Goal: Information Seeking & Learning: Find specific fact

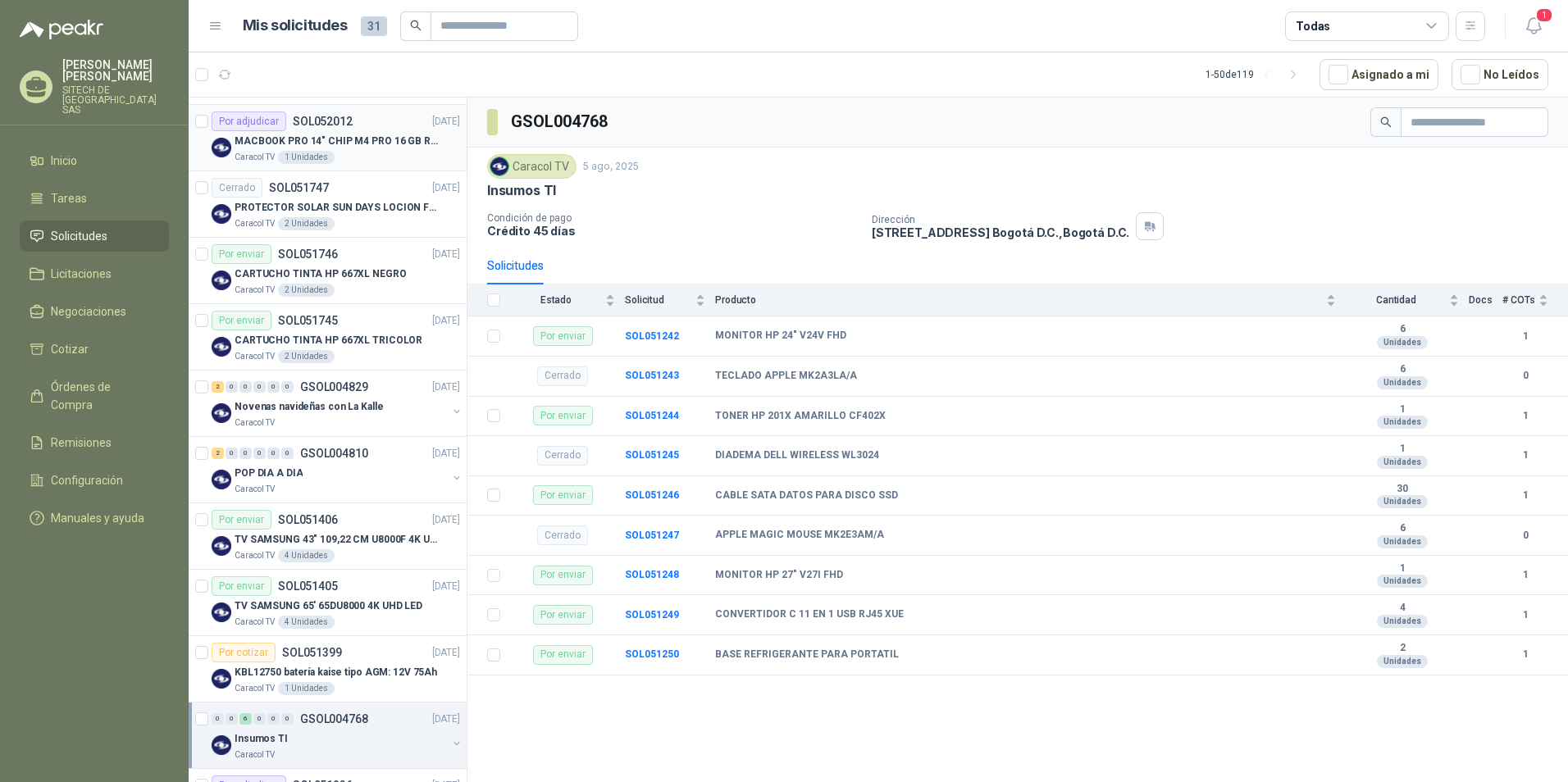
scroll to position [492, 0]
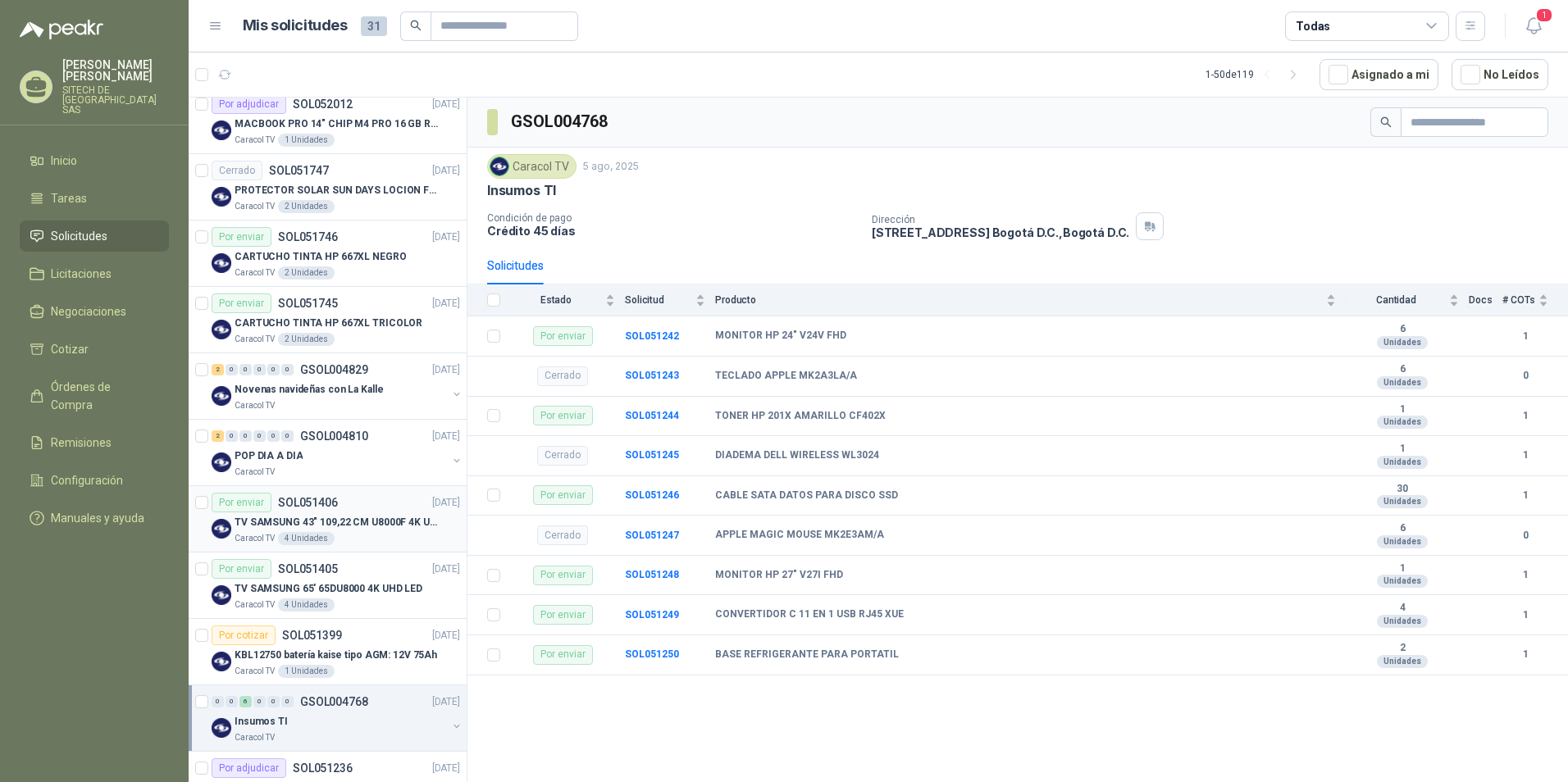
click at [316, 525] on div "4 Unidades" at bounding box center [305, 538] width 56 height 13
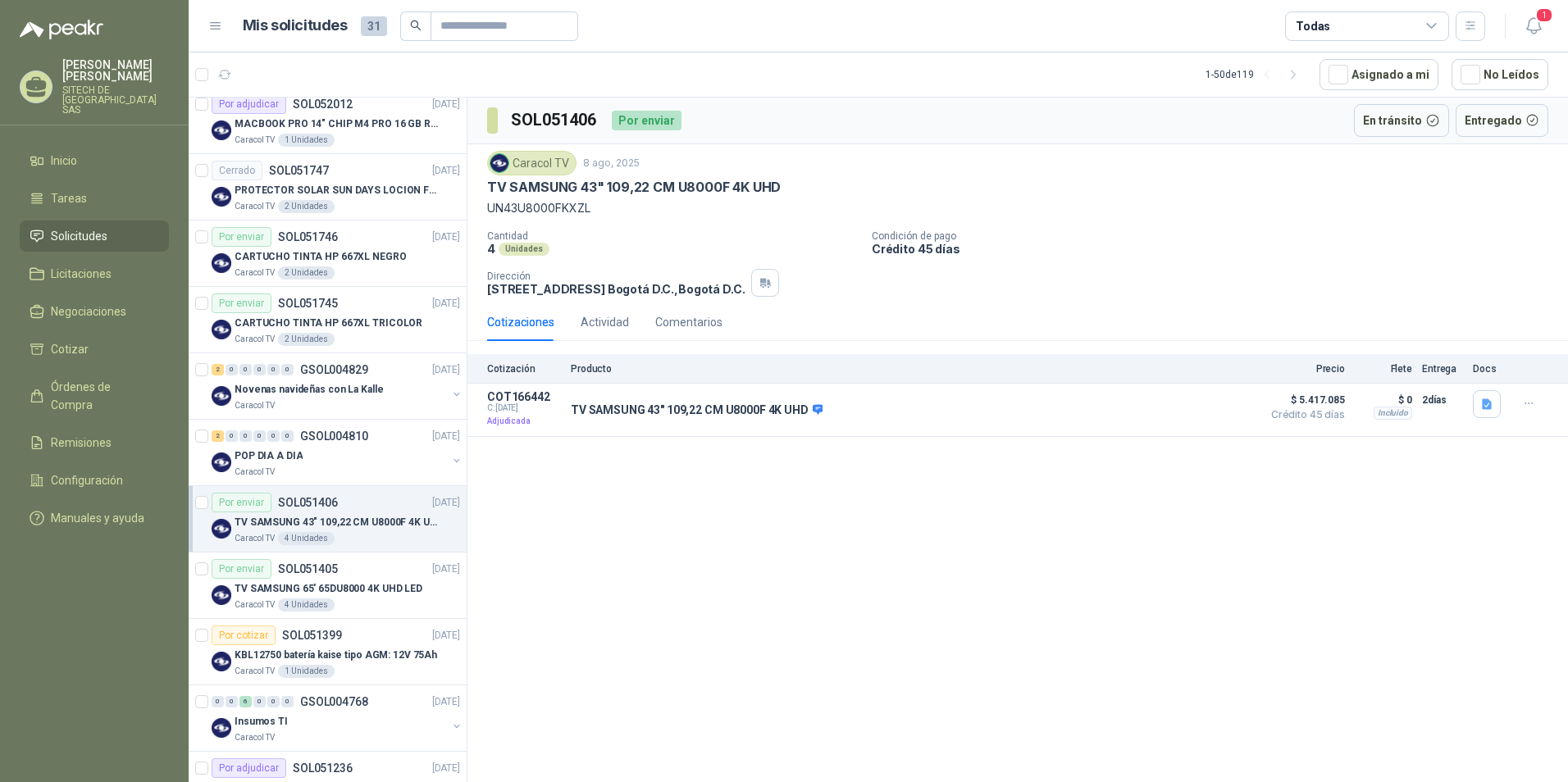
click at [514, 207] on p "UN43U8000FKXZL" at bounding box center [1017, 207] width 1061 height 18
copy p "UN43U8000FKXZL"
click at [542, 208] on p "UN43U8000FKXZL" at bounding box center [1017, 207] width 1061 height 18
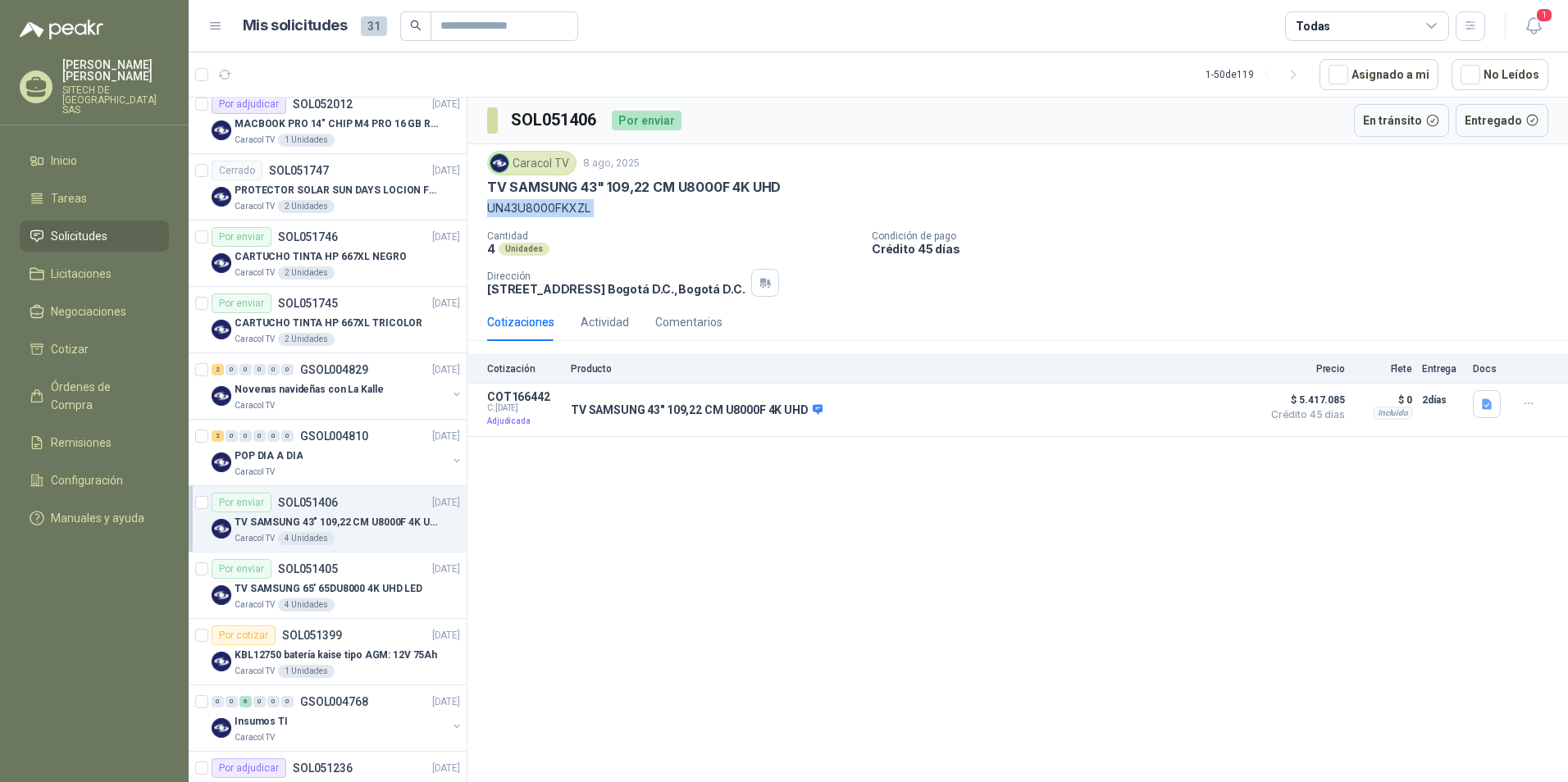
click at [542, 208] on p "UN43U8000FKXZL" at bounding box center [1017, 207] width 1061 height 18
click at [517, 212] on p "UN43U8000FKXZL" at bounding box center [1017, 207] width 1061 height 18
click at [524, 209] on p "UN43U8000FKXZL" at bounding box center [1017, 207] width 1061 height 18
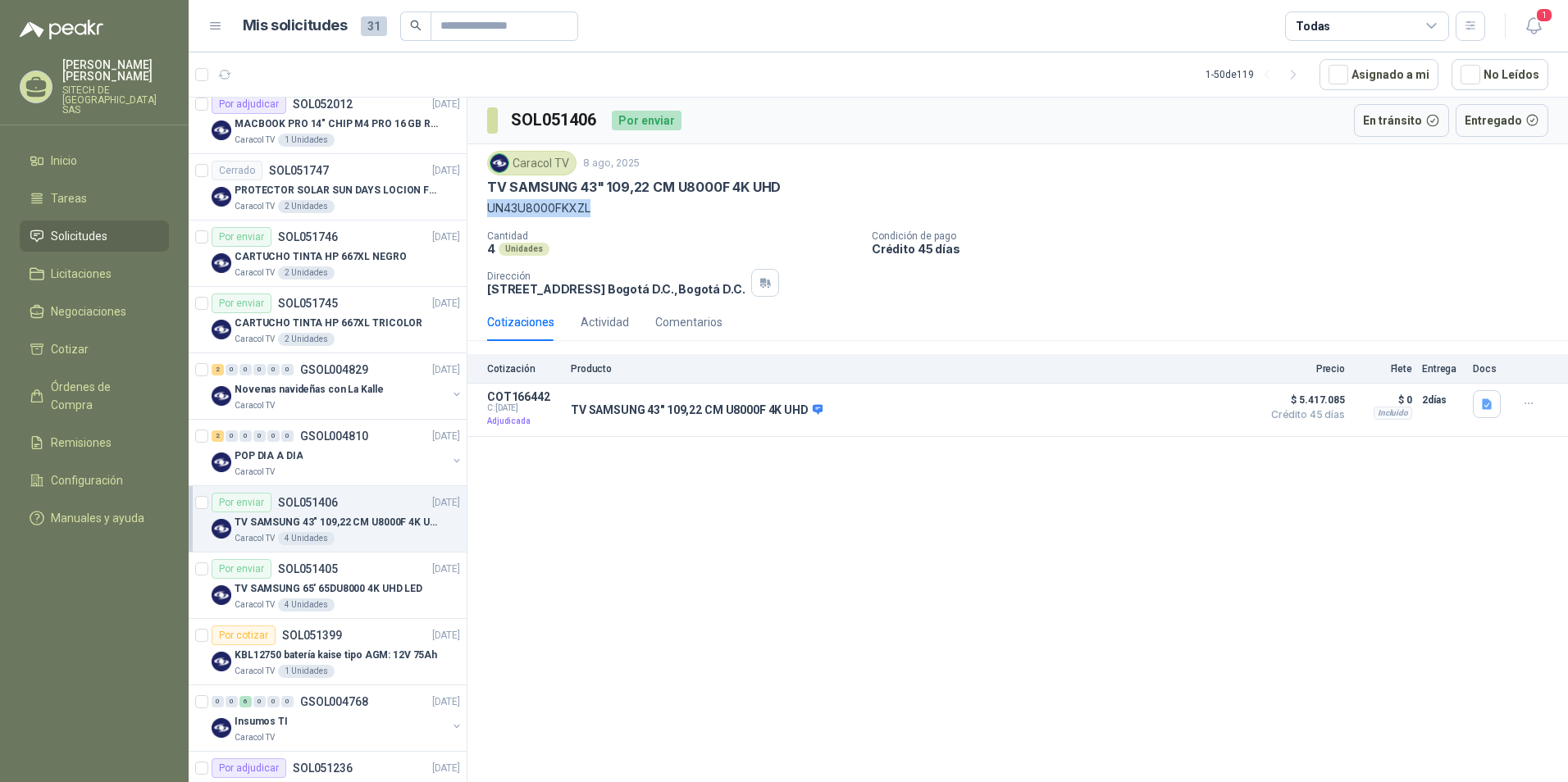
click at [524, 209] on p "UN43U8000FKXZL" at bounding box center [1017, 207] width 1061 height 18
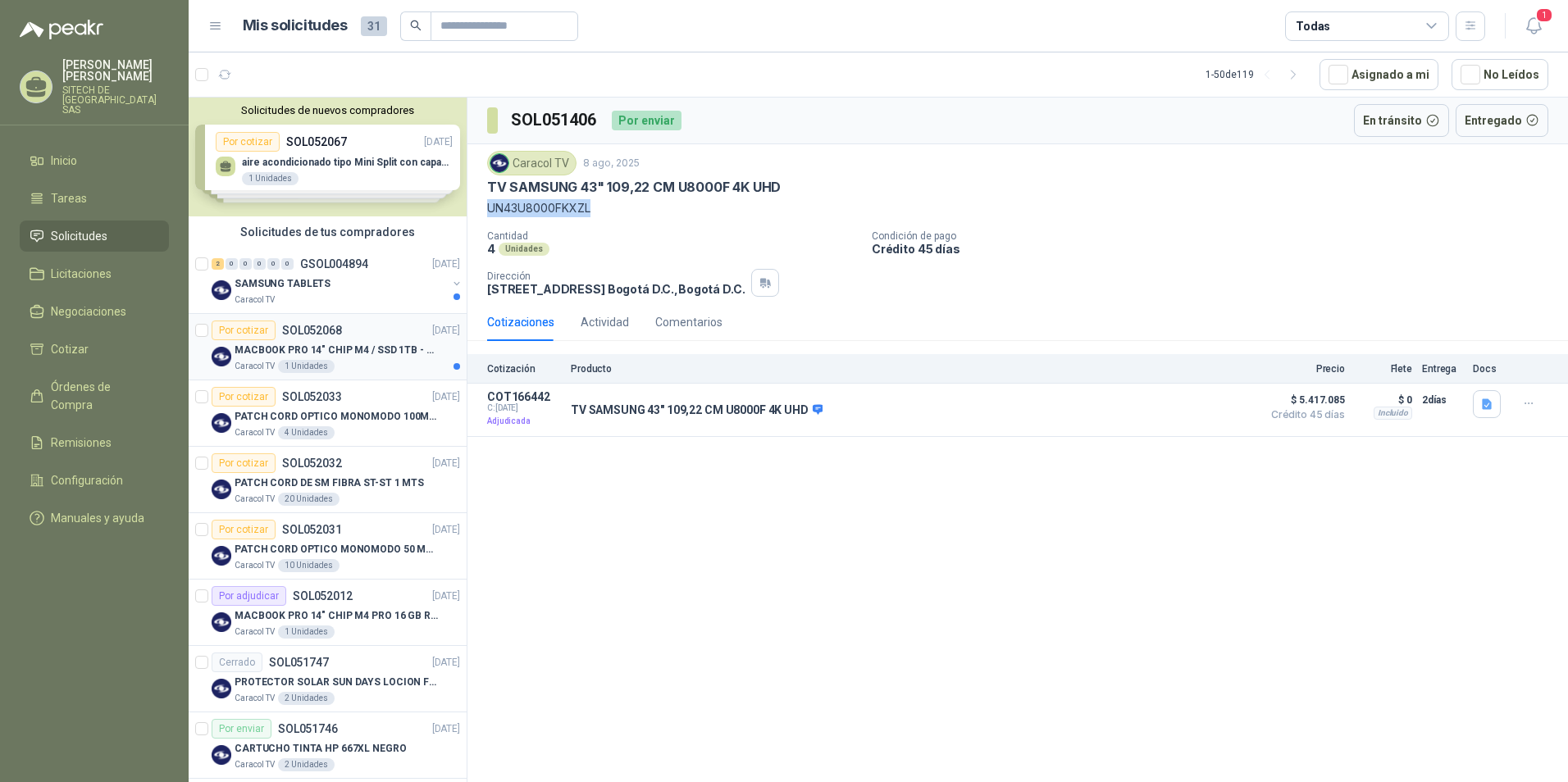
click at [299, 344] on p "MACBOOK PRO 14" CHIP M4 / SSD 1TB - 24 GB RAM" at bounding box center [337, 350] width 205 height 15
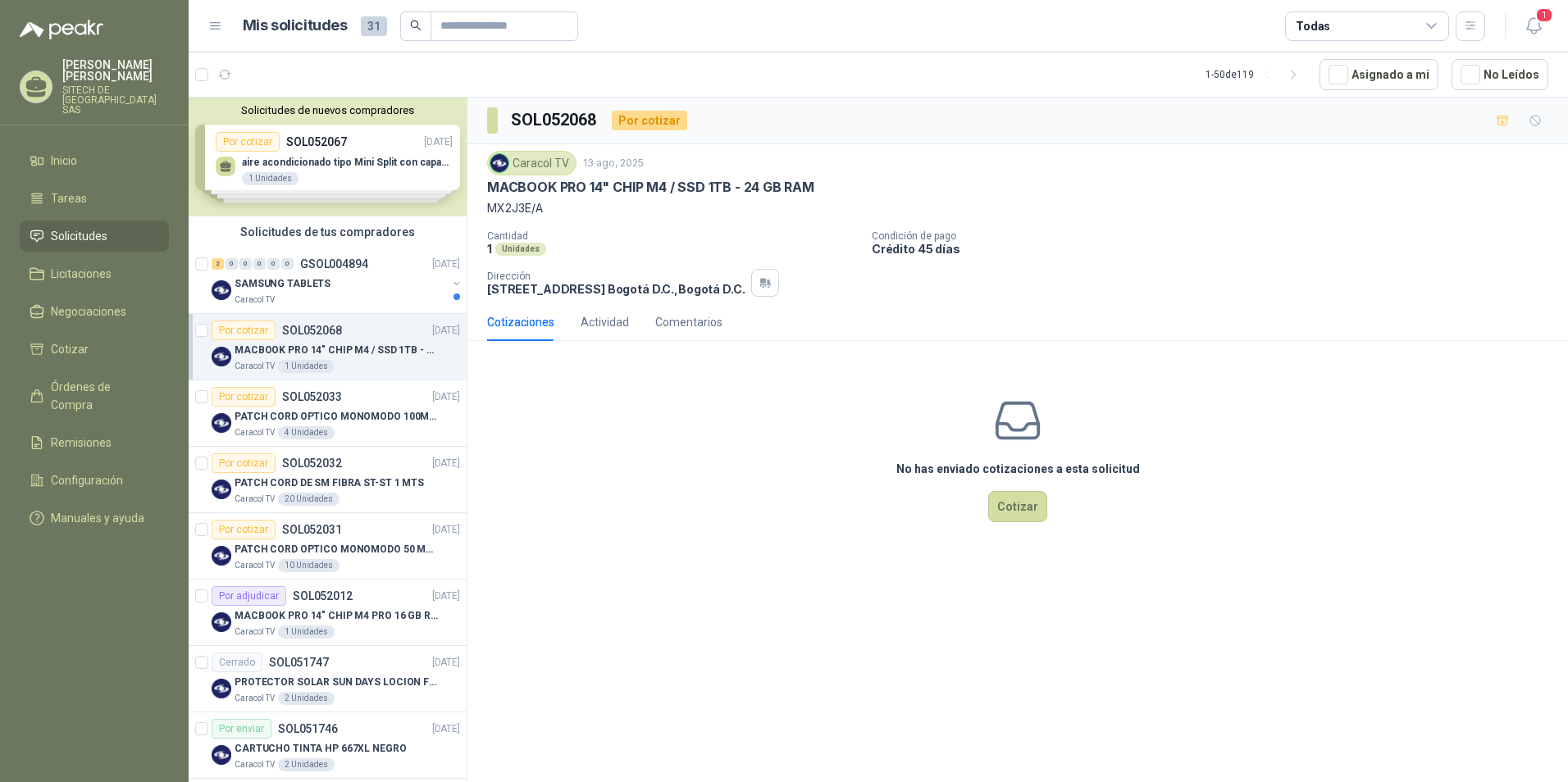
click at [543, 187] on p "MACBOOK PRO 14" CHIP M4 / SSD 1TB - 24 GB RAM" at bounding box center [651, 187] width 327 height 17
click at [524, 210] on p "MX2J3E/A" at bounding box center [1017, 207] width 1061 height 18
copy p "MX2J3E/A"
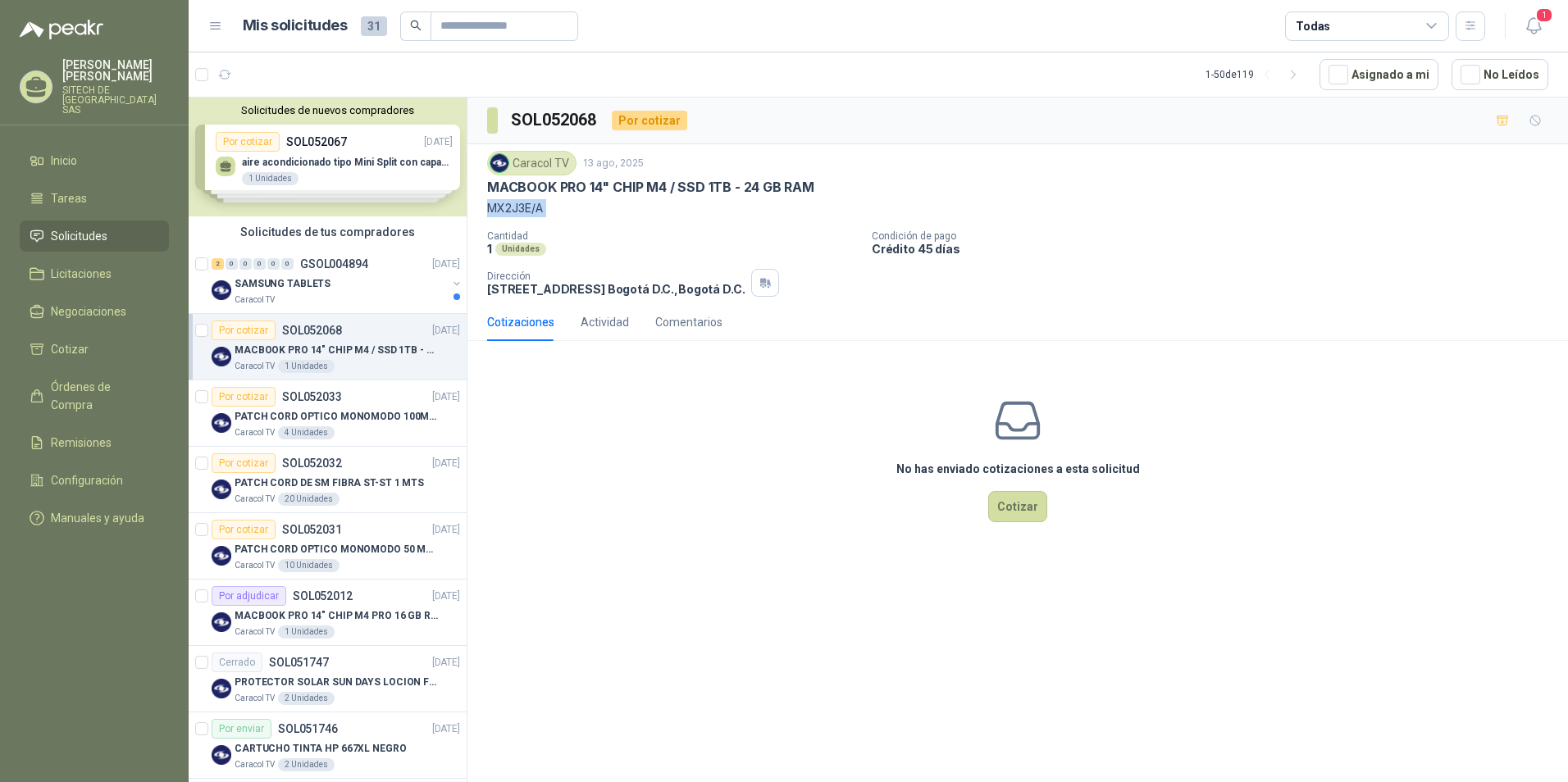
click at [526, 183] on p "MACBOOK PRO 14" CHIP M4 / SSD 1TB - 24 GB RAM" at bounding box center [651, 187] width 327 height 17
copy p "MACBOOK PRO 14" CHIP M4 / SSD 1TB - 24 GB RAM"
click at [286, 295] on div "Caracol TV" at bounding box center [341, 301] width 212 height 13
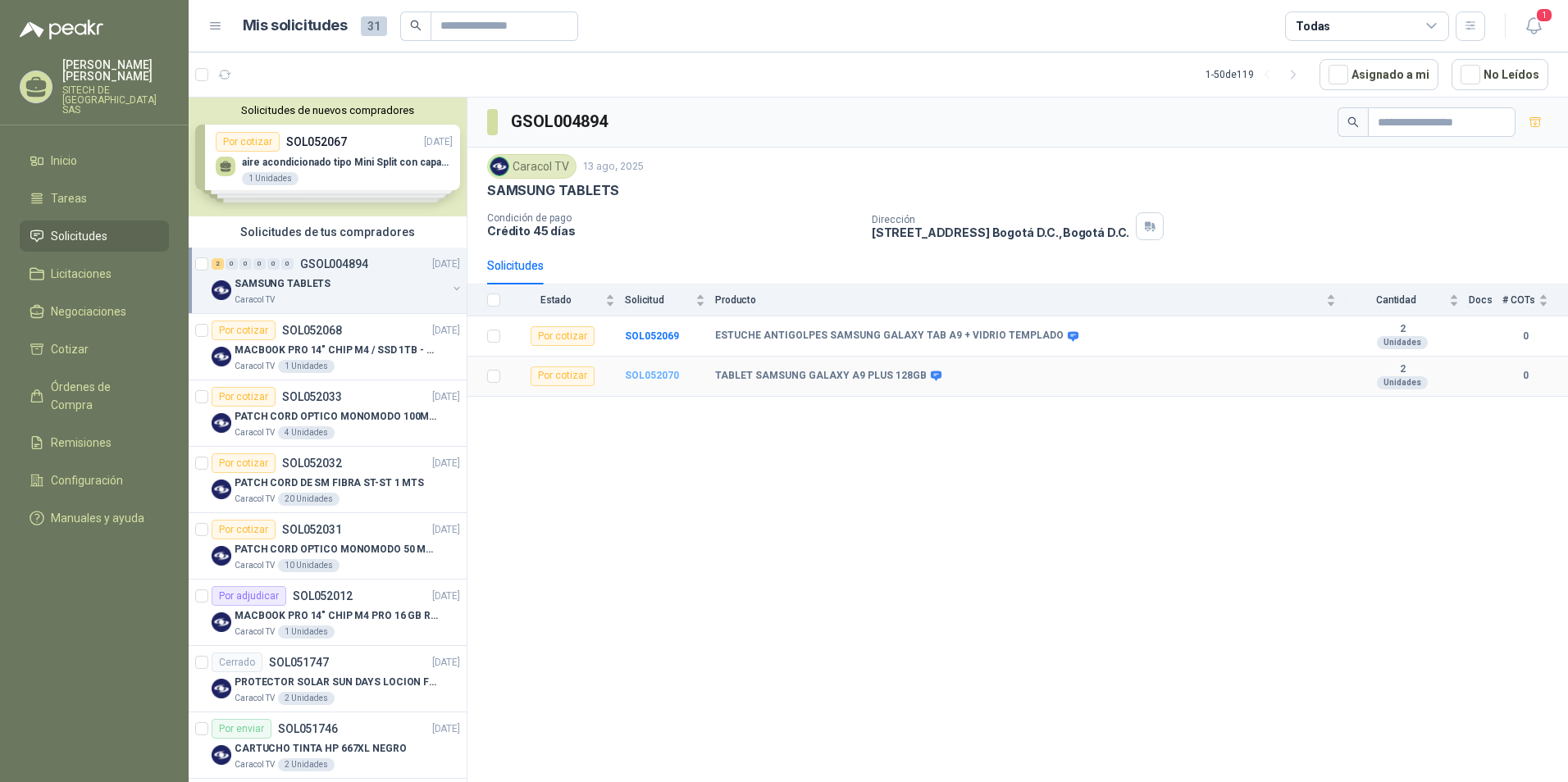
click at [644, 378] on b "SOL052070" at bounding box center [652, 376] width 54 height 11
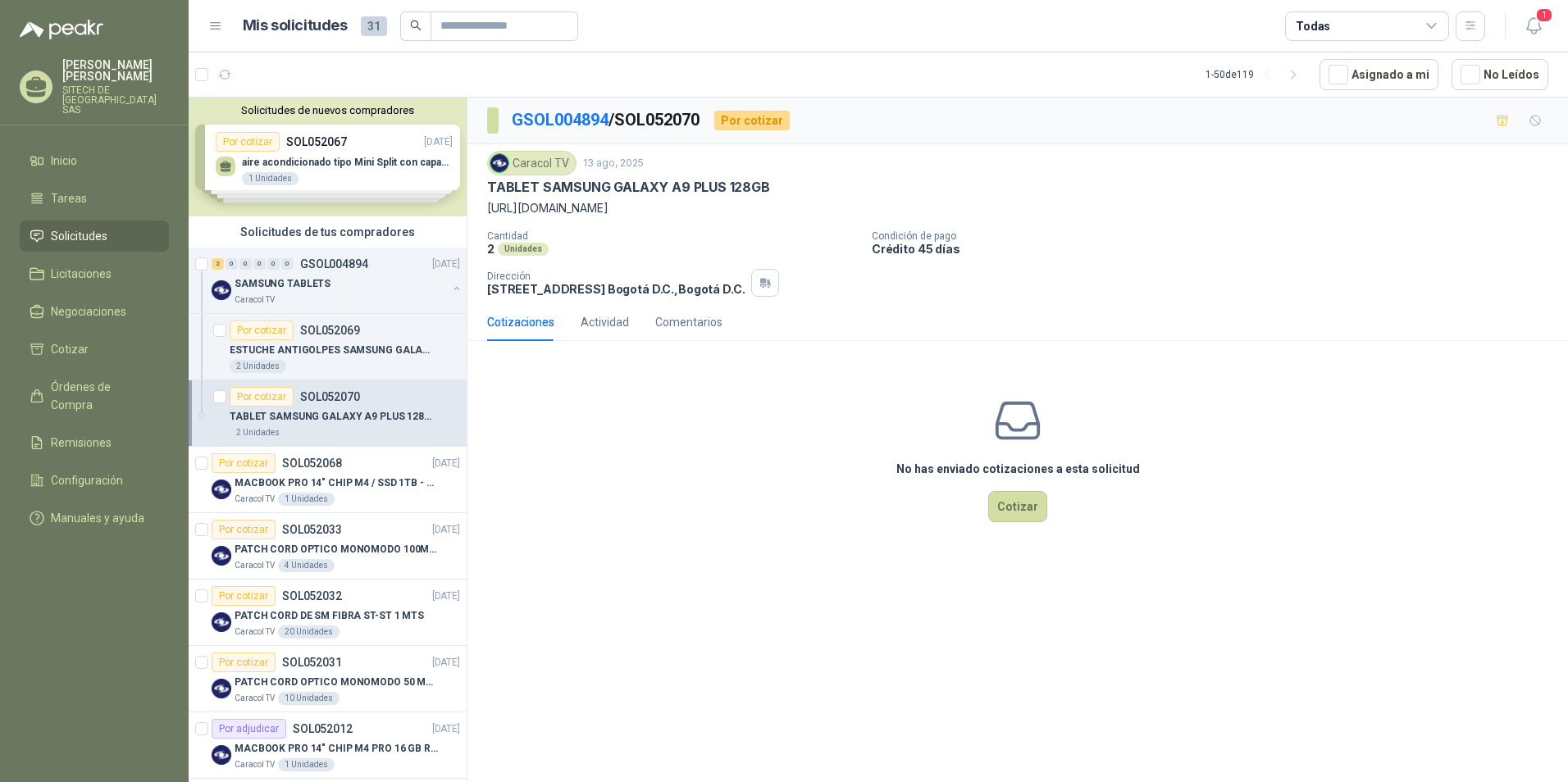
click at [650, 210] on p "[URL][DOMAIN_NAME]" at bounding box center [1017, 207] width 1061 height 18
copy p "[URL][DOMAIN_NAME]"
click at [305, 355] on p "ESTUCHE ANTIGOLPES SAMSUNG GALAXY TAB A9 + VIDRIO TEMPLADO" at bounding box center [331, 350] width 205 height 15
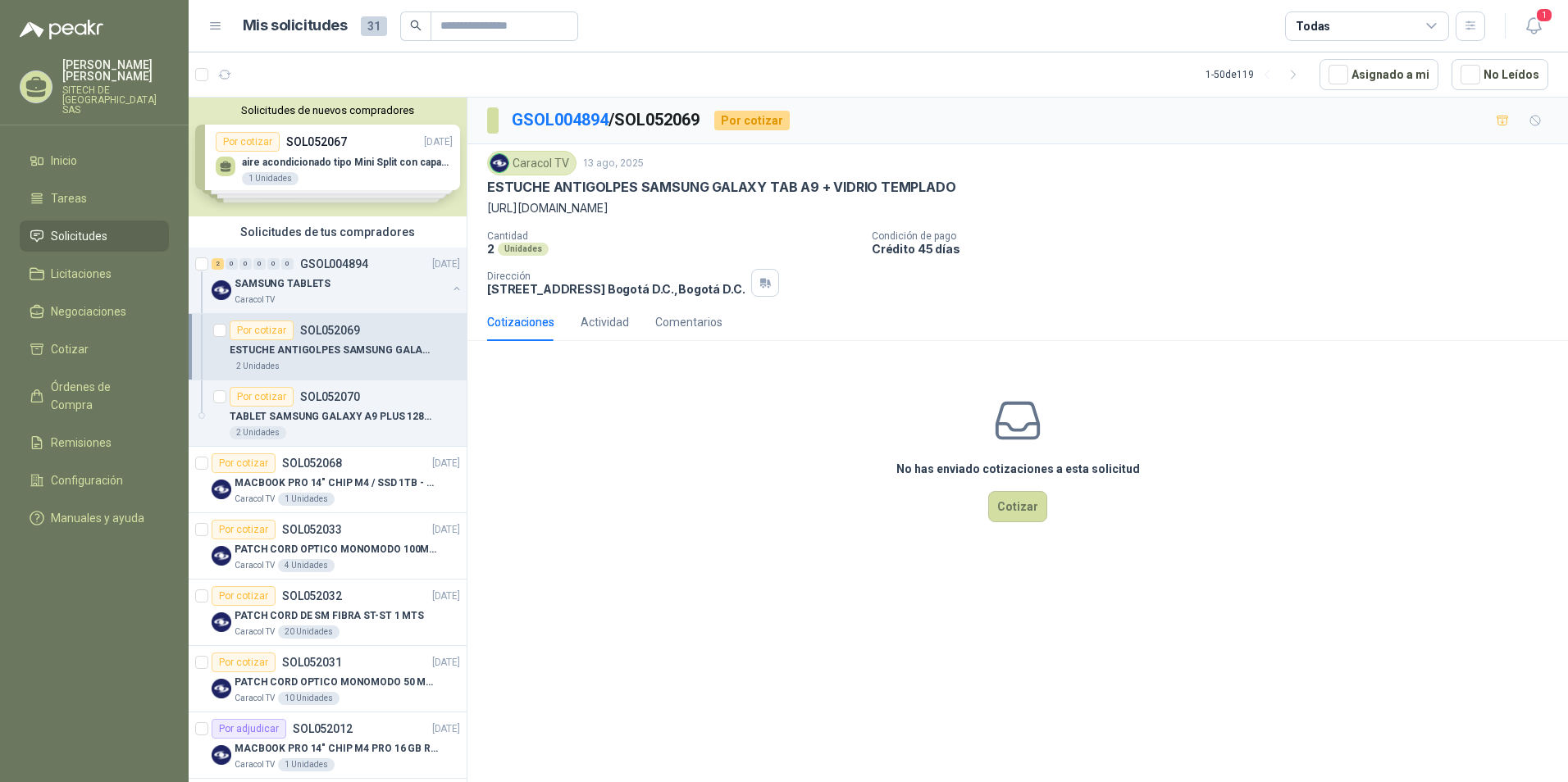
click at [542, 211] on p "[URL][DOMAIN_NAME]" at bounding box center [1017, 207] width 1061 height 18
copy p "[URL][DOMAIN_NAME]"
click at [561, 187] on p "ESTUCHE ANTIGOLPES SAMSUNG GALAXY TAB A9 + VIDRIO TEMPLADO" at bounding box center [721, 187] width 469 height 17
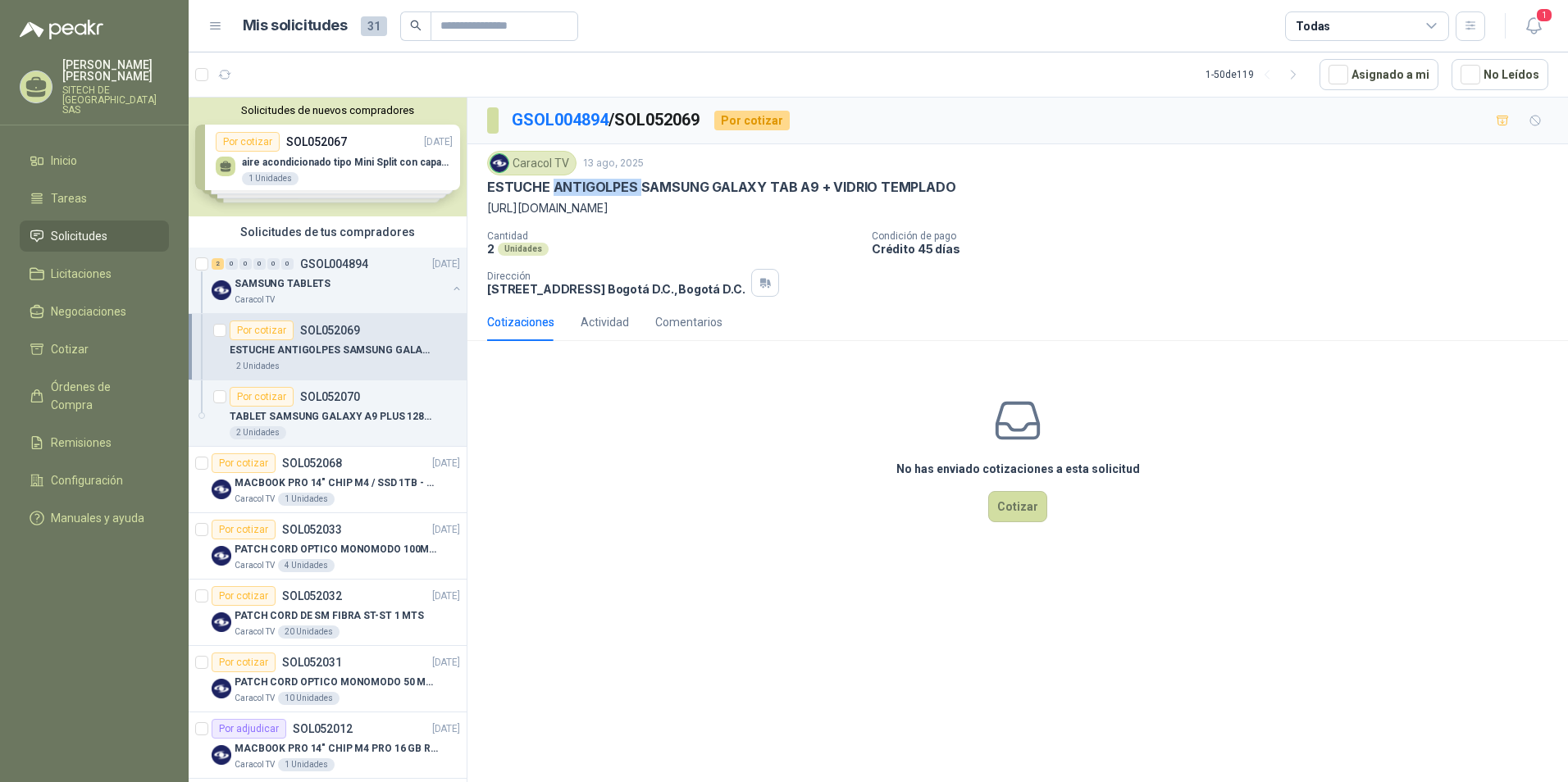
click at [561, 187] on p "ESTUCHE ANTIGOLPES SAMSUNG GALAXY TAB A9 + VIDRIO TEMPLADO" at bounding box center [721, 187] width 469 height 17
copy p "ESTUCHE ANTIGOLPES SAMSUNG GALAXY TAB A9 + VIDRIO TEMPLADO"
click at [294, 302] on div "Caracol TV" at bounding box center [341, 301] width 212 height 13
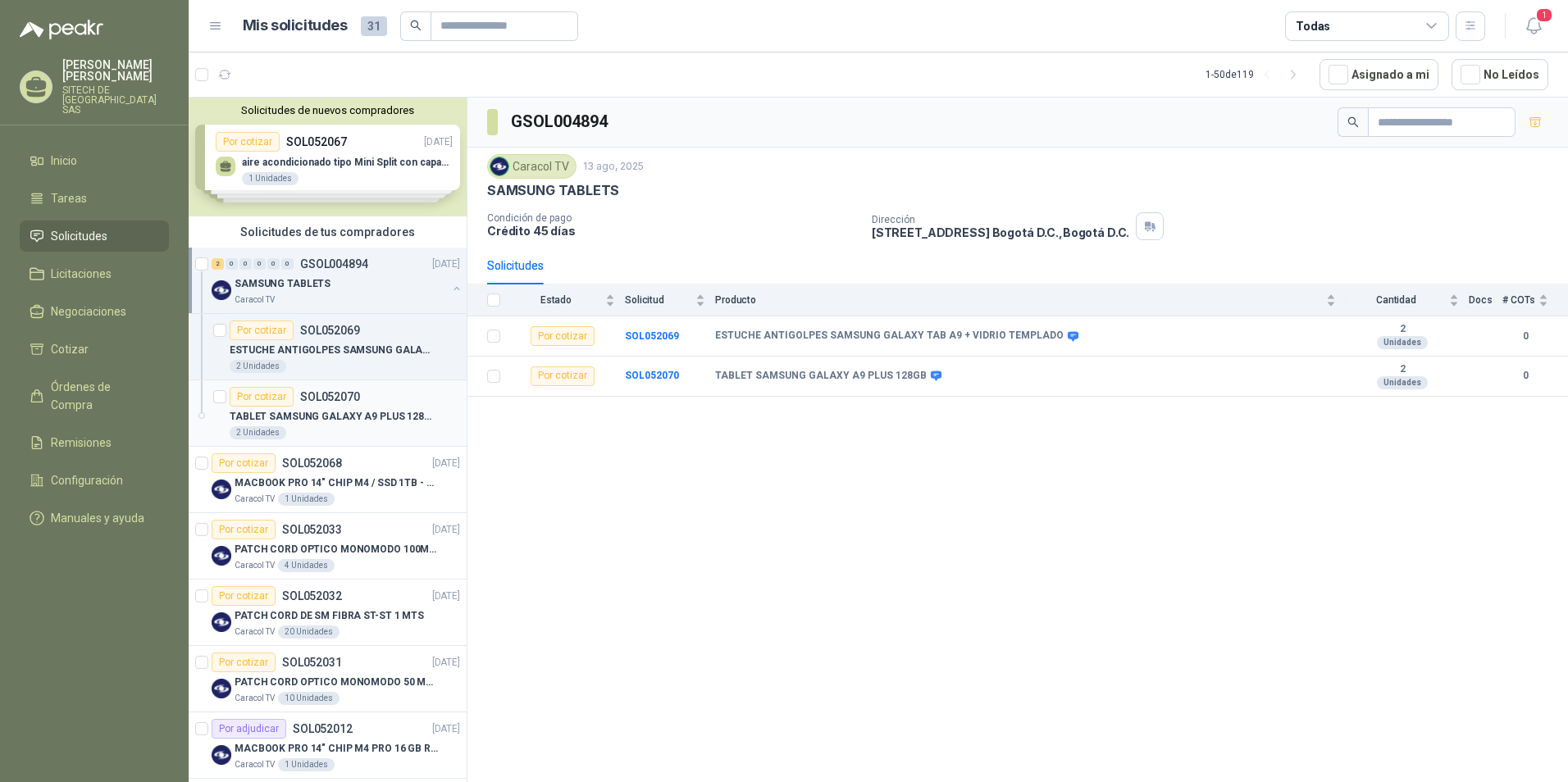
click at [300, 431] on div "2 Unidades" at bounding box center [344, 433] width 230 height 13
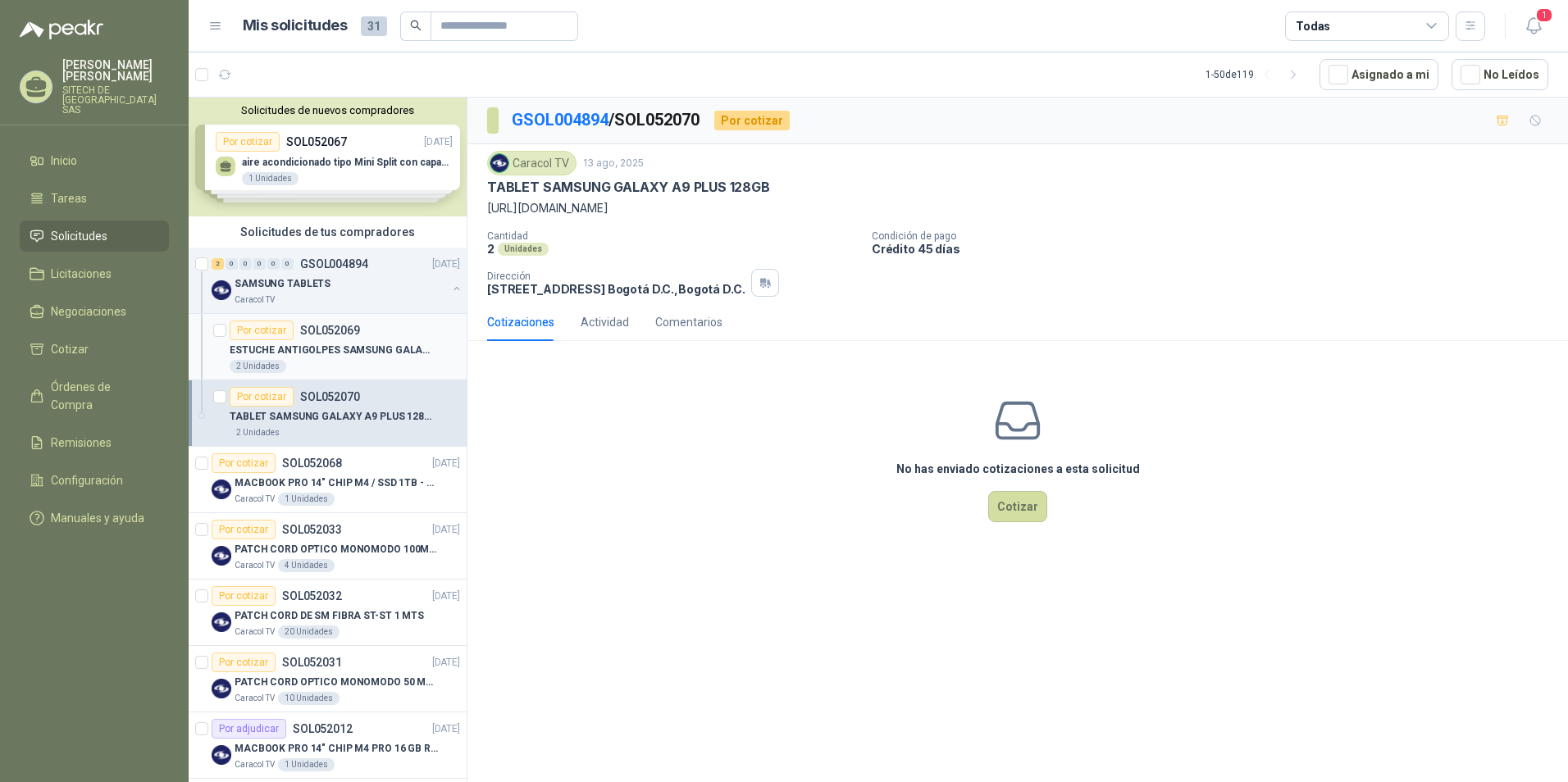
click at [288, 353] on p "ESTUCHE ANTIGOLPES SAMSUNG GALAXY TAB A9 + VIDRIO TEMPLADO" at bounding box center [331, 350] width 205 height 15
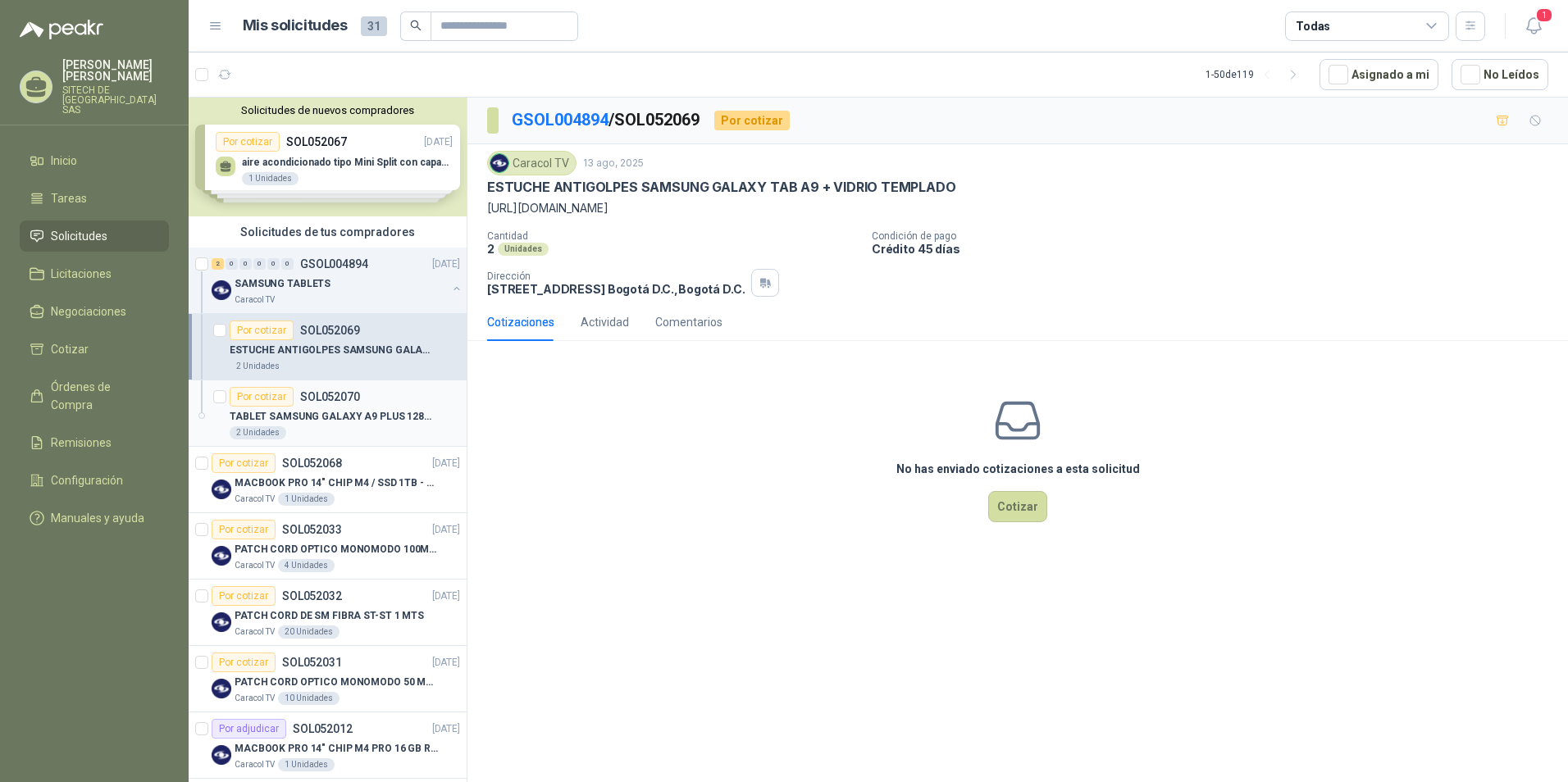
click at [305, 407] on div "TABLET SAMSUNG GALAXY A9 PLUS 128GB" at bounding box center [344, 417] width 230 height 20
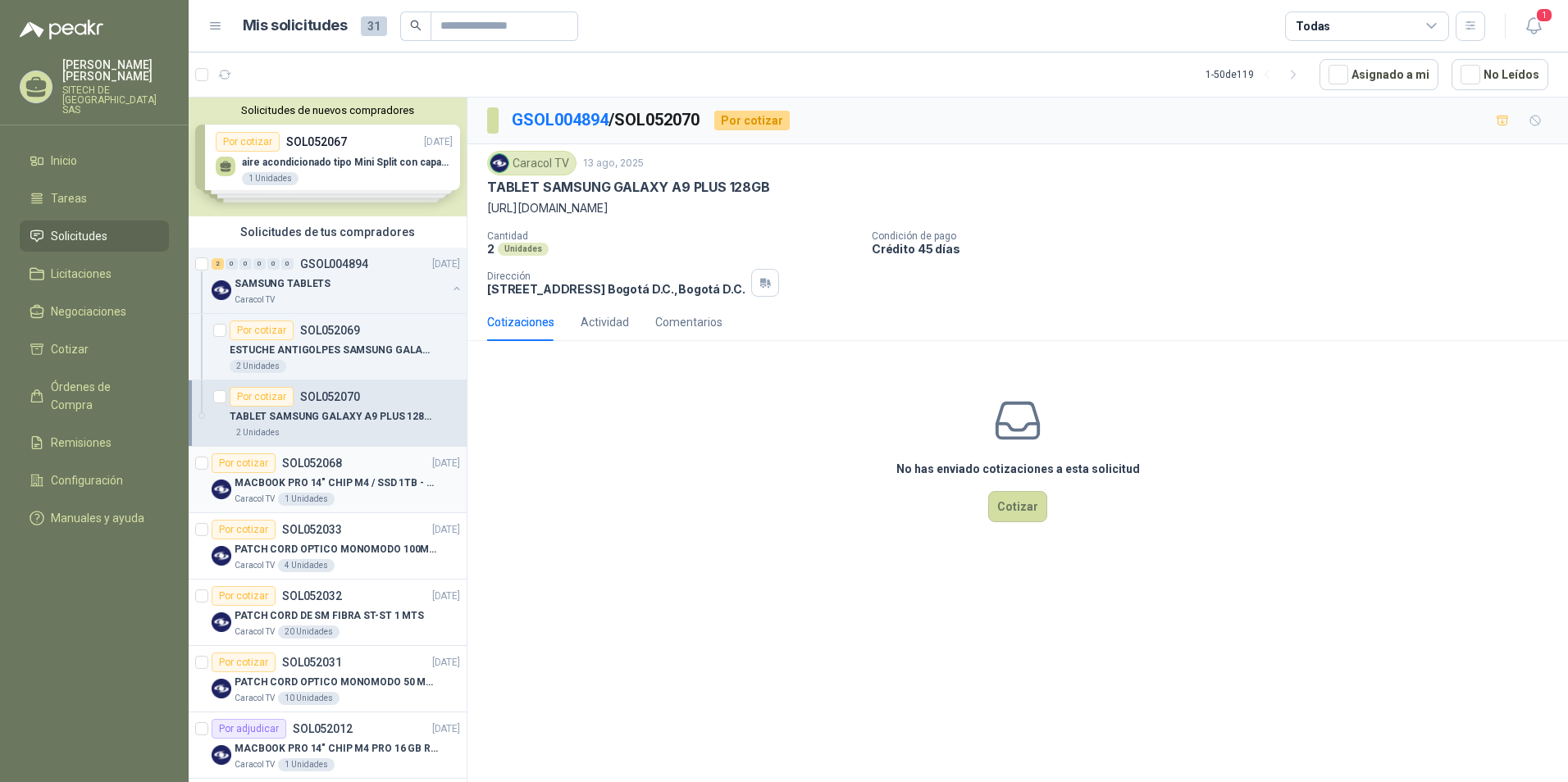
drag, startPoint x: 267, startPoint y: 495, endPoint x: 352, endPoint y: 488, distance: 85.3
click at [267, 495] on p "Caracol TV" at bounding box center [255, 499] width 40 height 13
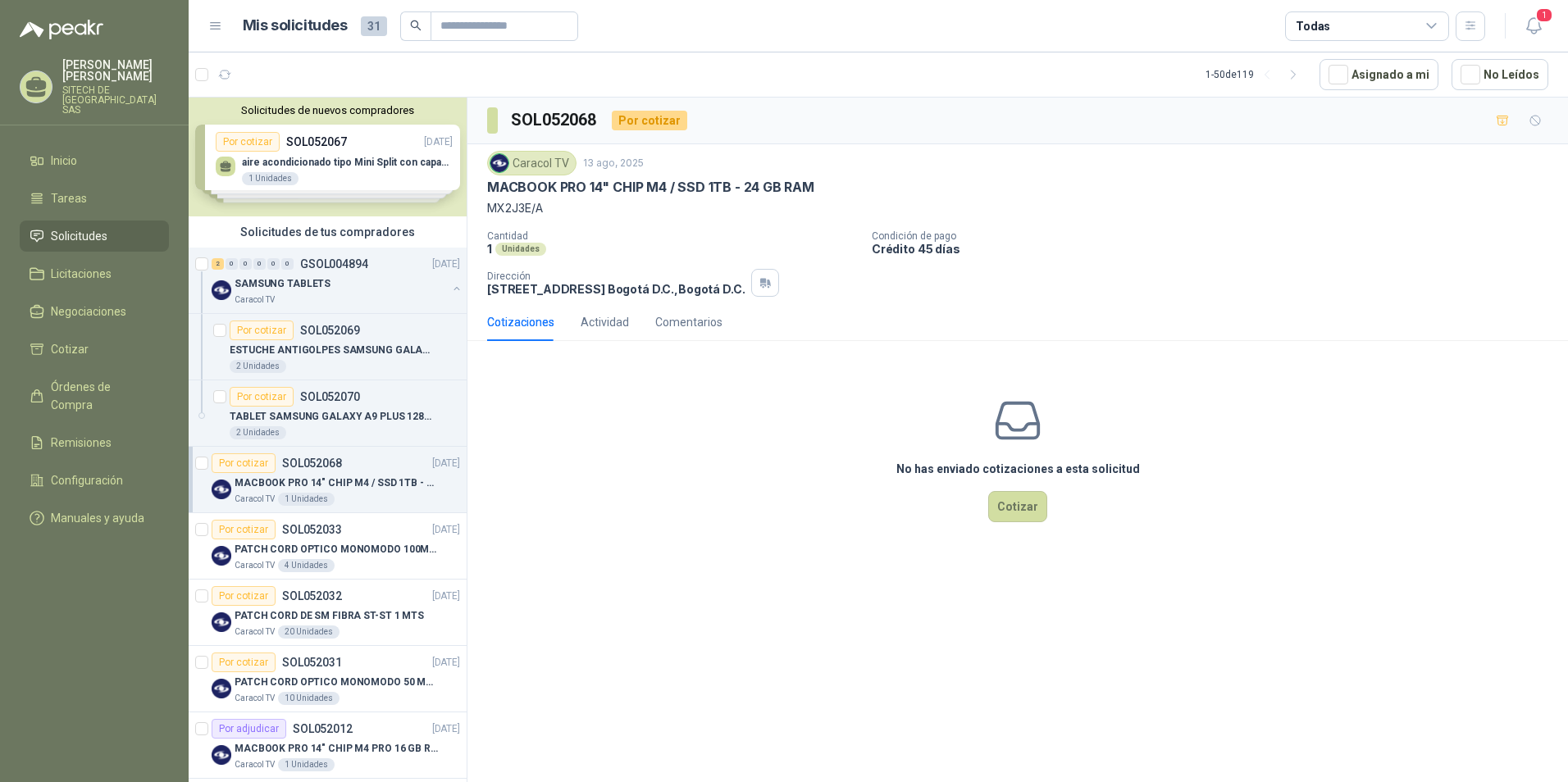
click at [518, 209] on p "MX2J3E/A" at bounding box center [1017, 207] width 1061 height 18
click at [517, 209] on p "MX2J3E/A" at bounding box center [1017, 207] width 1061 height 18
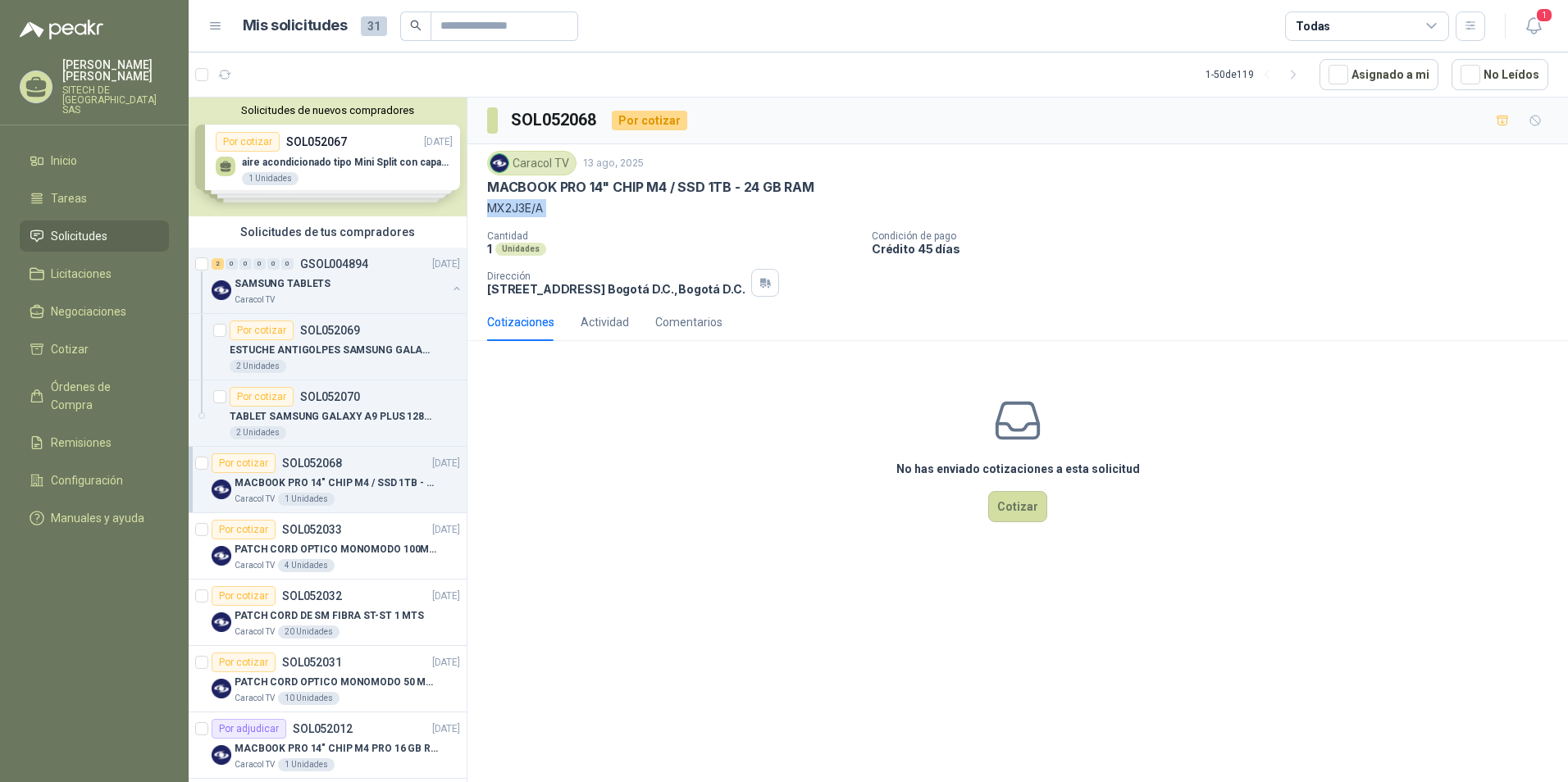
copy p "MX2J3E/A"
click at [291, 335] on div "Por cotizar" at bounding box center [261, 330] width 64 height 20
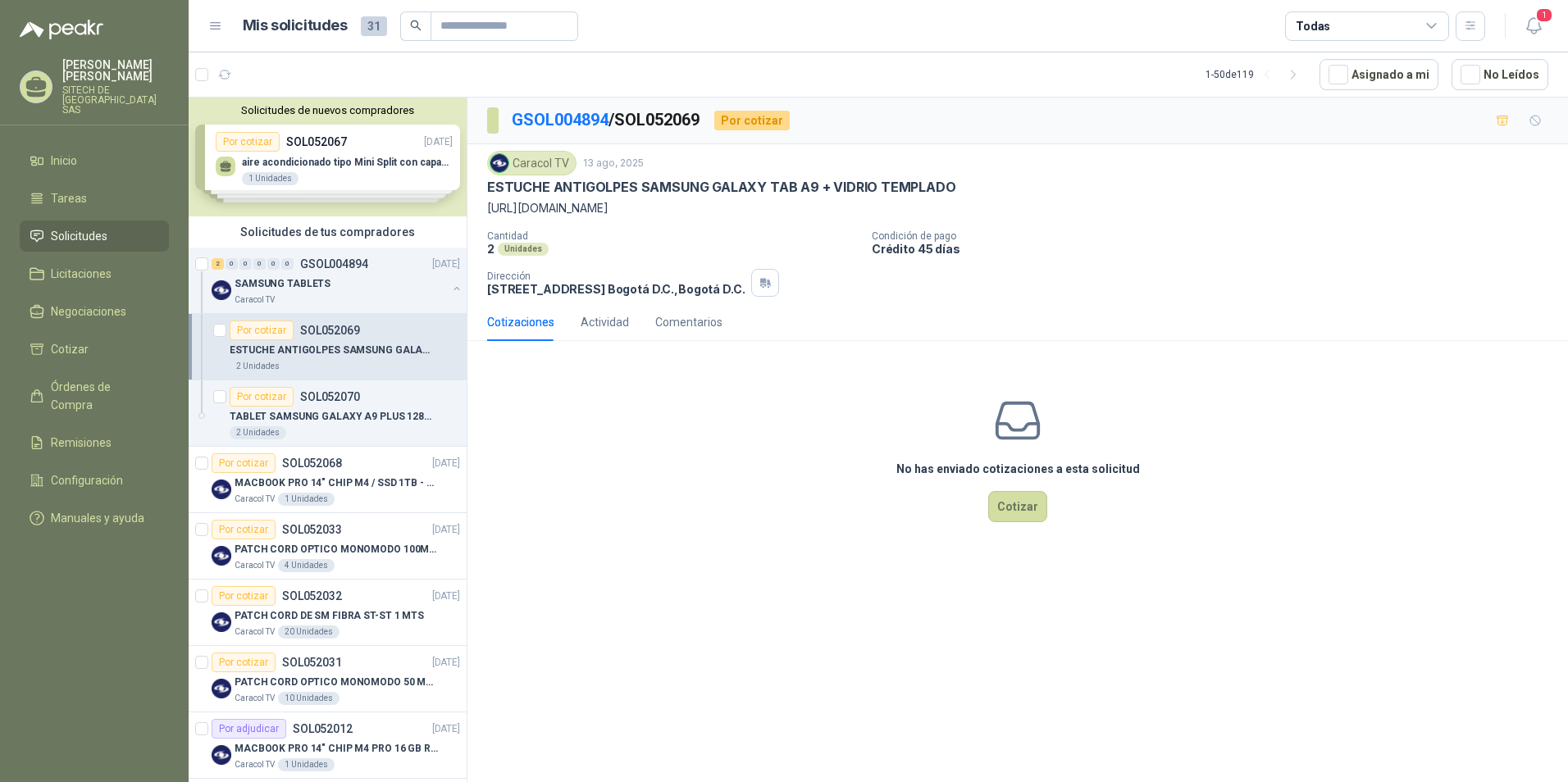
click at [600, 186] on p "ESTUCHE ANTIGOLPES SAMSUNG GALAXY TAB A9 + VIDRIO TEMPLADO" at bounding box center [721, 187] width 469 height 17
copy p "ESTUCHE ANTIGOLPES SAMSUNG GALAXY TAB A9 + VIDRIO TEMPLADO"
click at [1113, 23] on icon "button" at bounding box center [1533, 26] width 14 height 15
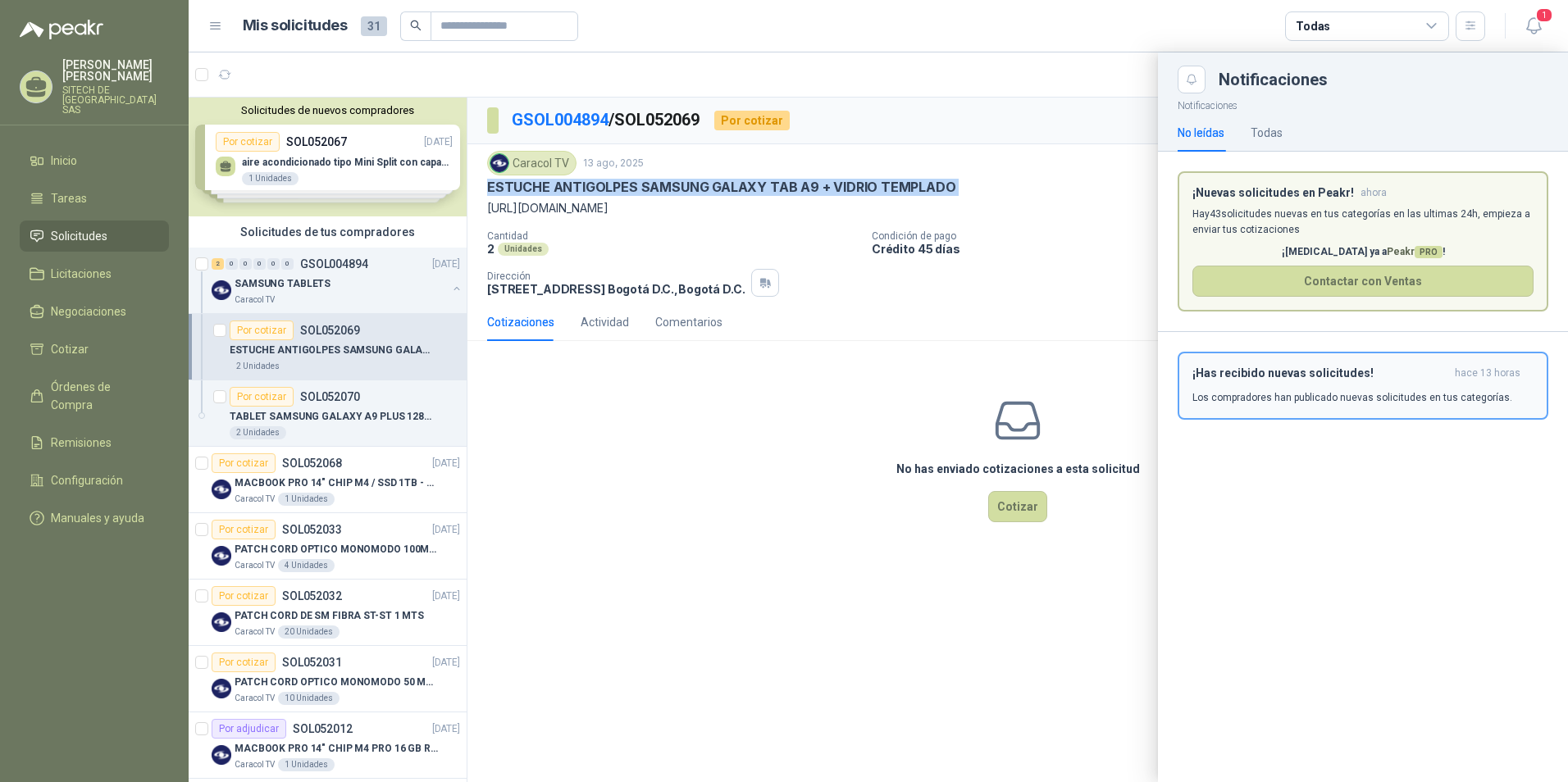
click at [1113, 388] on div "¡Has recibido nuevas solicitudes! hace 13 horas Los compradores han publicado n…" at bounding box center [1362, 385] width 342 height 39
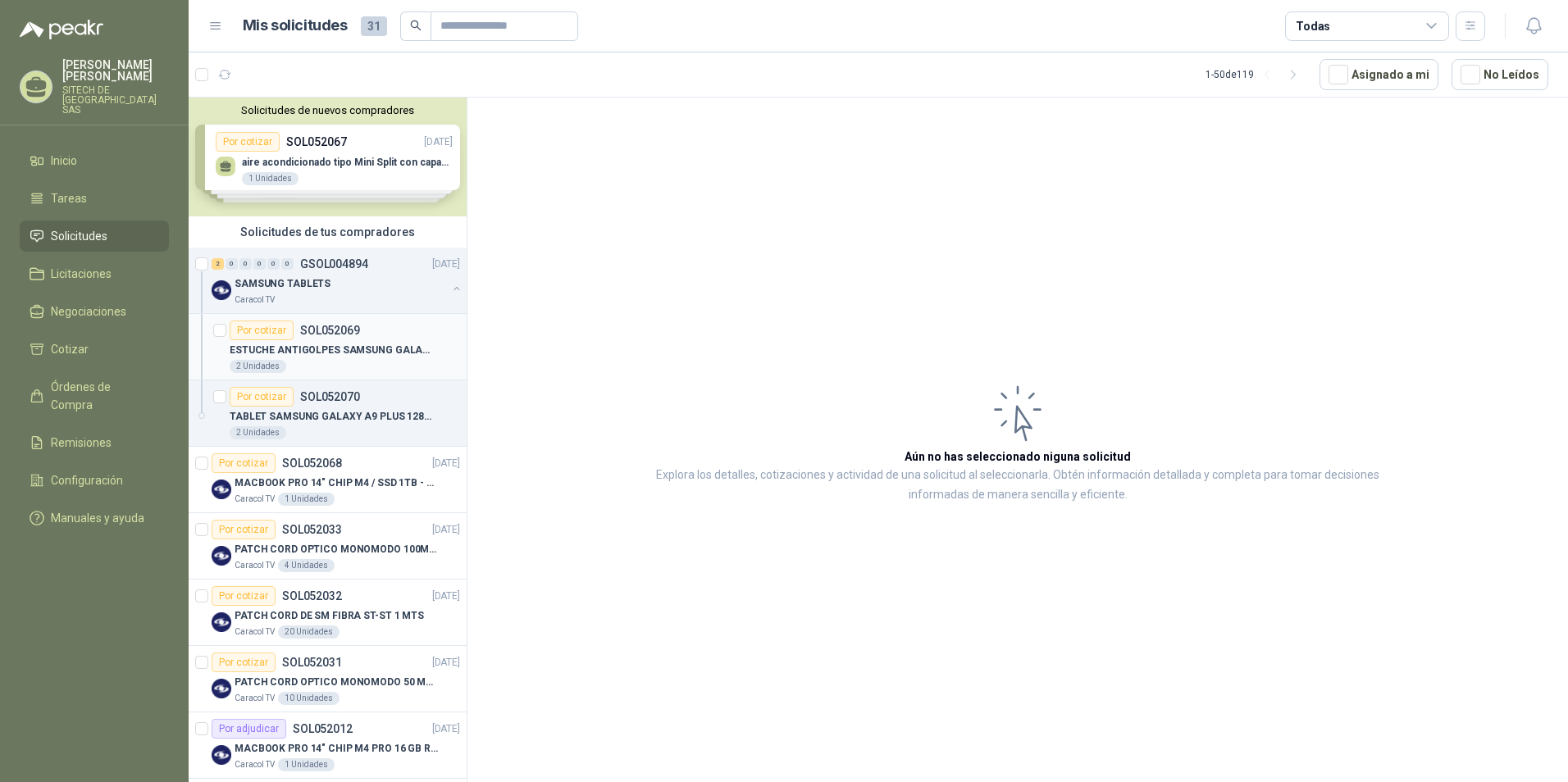
click at [303, 366] on div "2 Unidades" at bounding box center [344, 366] width 230 height 13
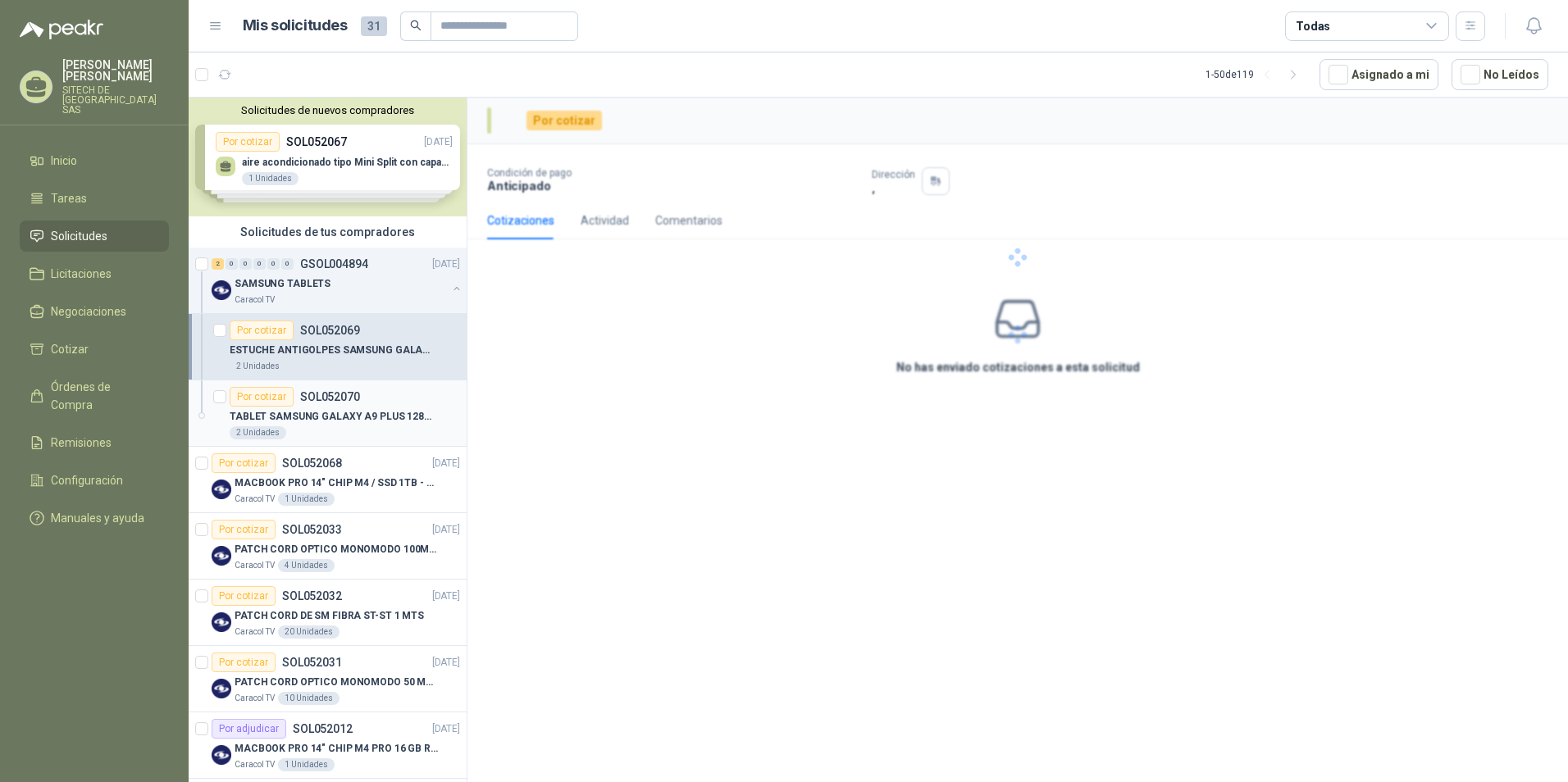
click at [338, 411] on p "TABLET SAMSUNG GALAXY A9 PLUS 128GB" at bounding box center [331, 417] width 205 height 15
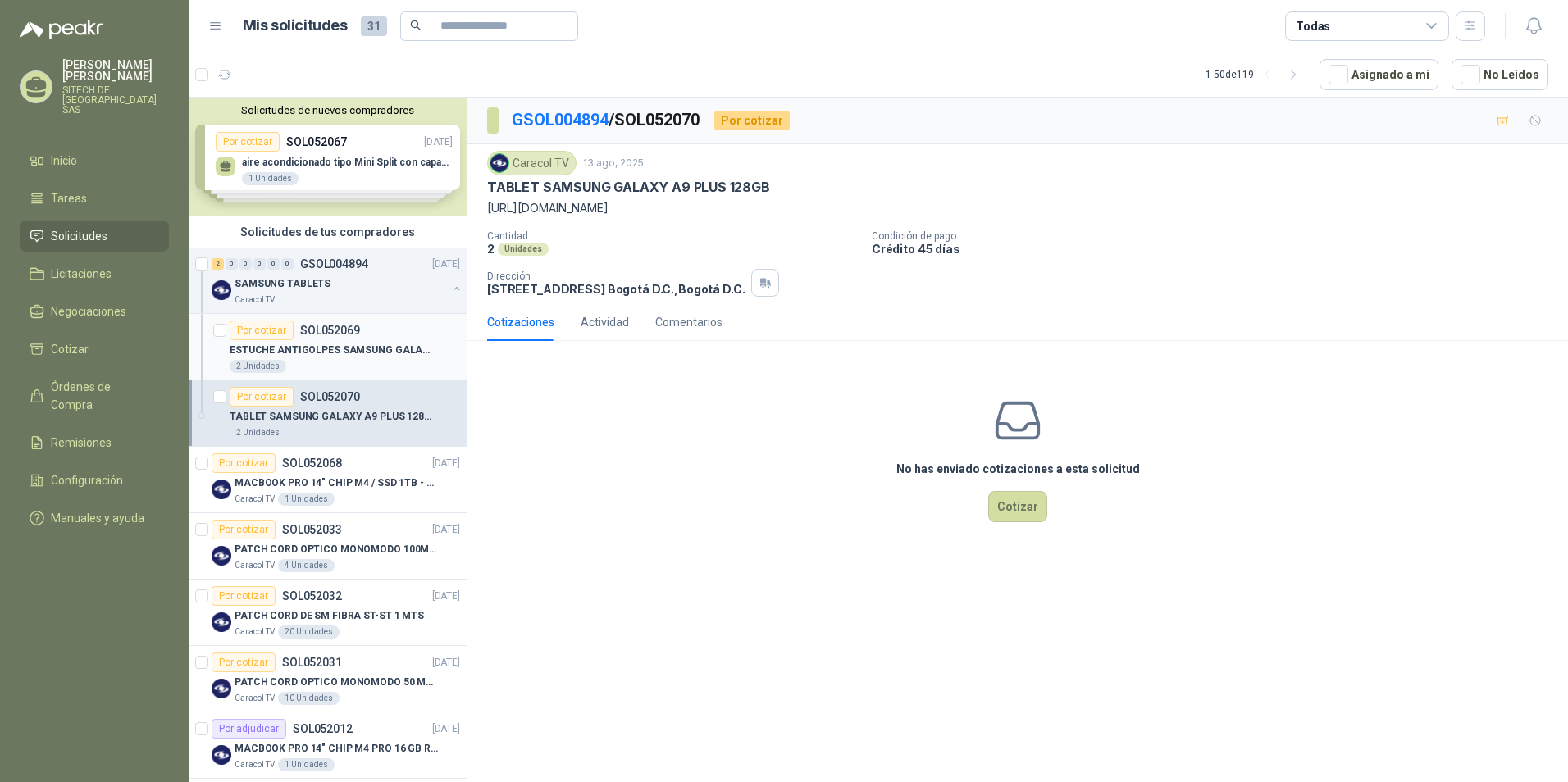
click at [311, 345] on p "ESTUCHE ANTIGOLPES SAMSUNG GALAXY TAB A9 + VIDRIO TEMPLADO" at bounding box center [331, 350] width 205 height 15
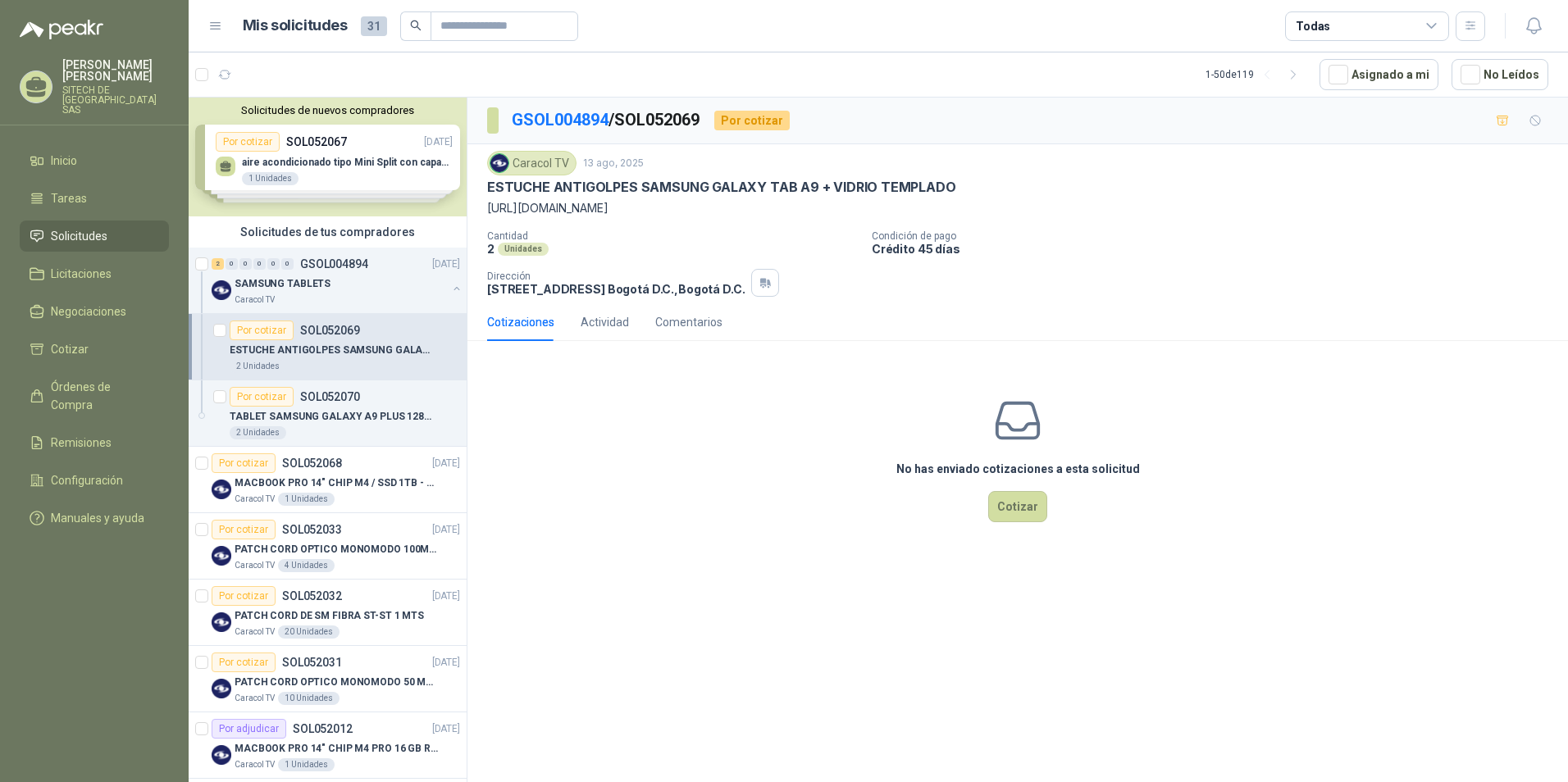
click at [637, 183] on p "ESTUCHE ANTIGOLPES SAMSUNG GALAXY TAB A9 + VIDRIO TEMPLADO" at bounding box center [721, 187] width 469 height 17
copy p "ESTUCHE ANTIGOLPES SAMSUNG GALAXY TAB A9 + VIDRIO TEMPLADO"
click at [330, 418] on p "TABLET SAMSUNG GALAXY A9 PLUS 128GB" at bounding box center [331, 417] width 205 height 15
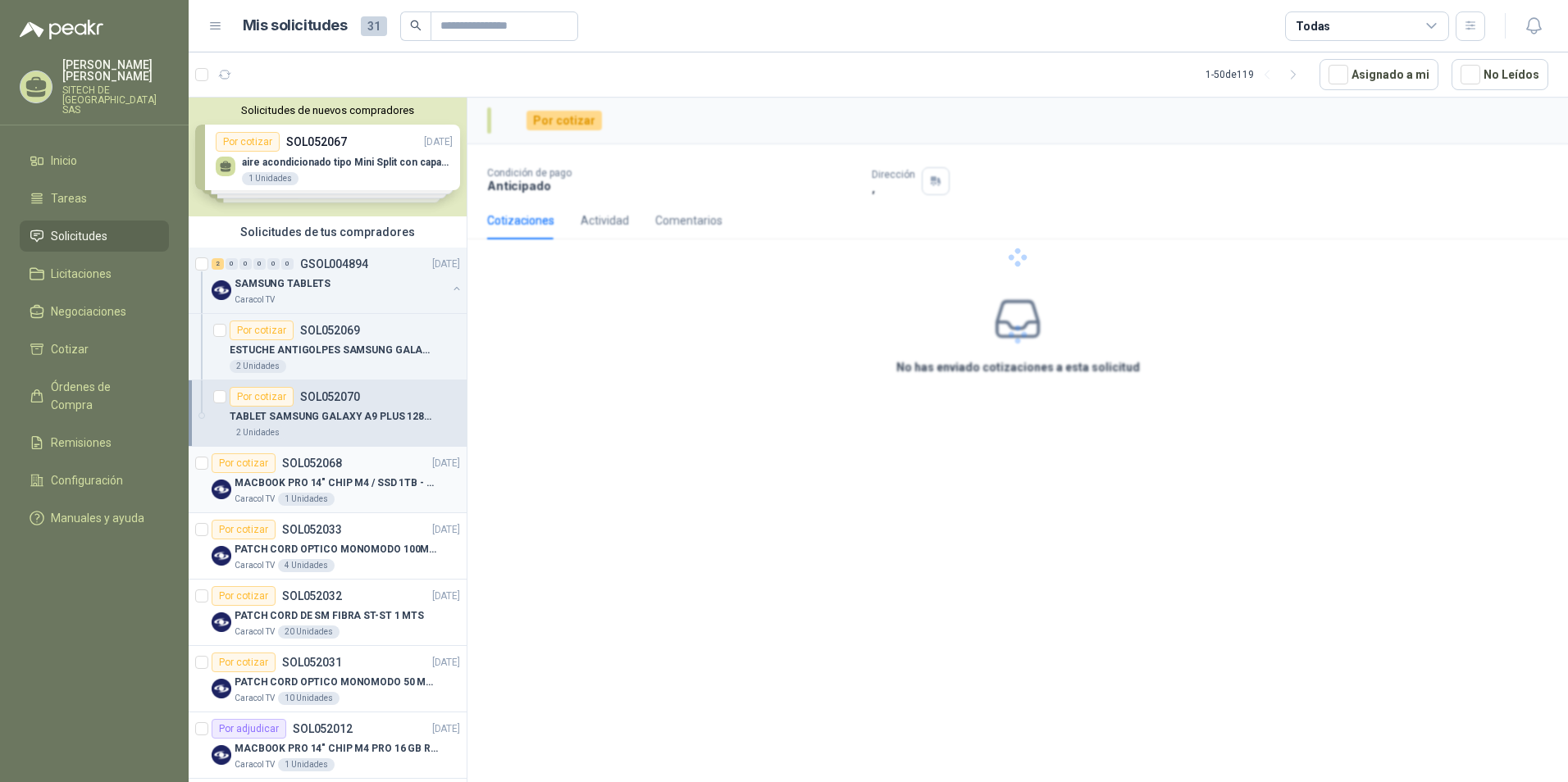
click at [305, 476] on p "MACBOOK PRO 14" CHIP M4 / SSD 1TB - 24 GB RAM" at bounding box center [337, 483] width 205 height 15
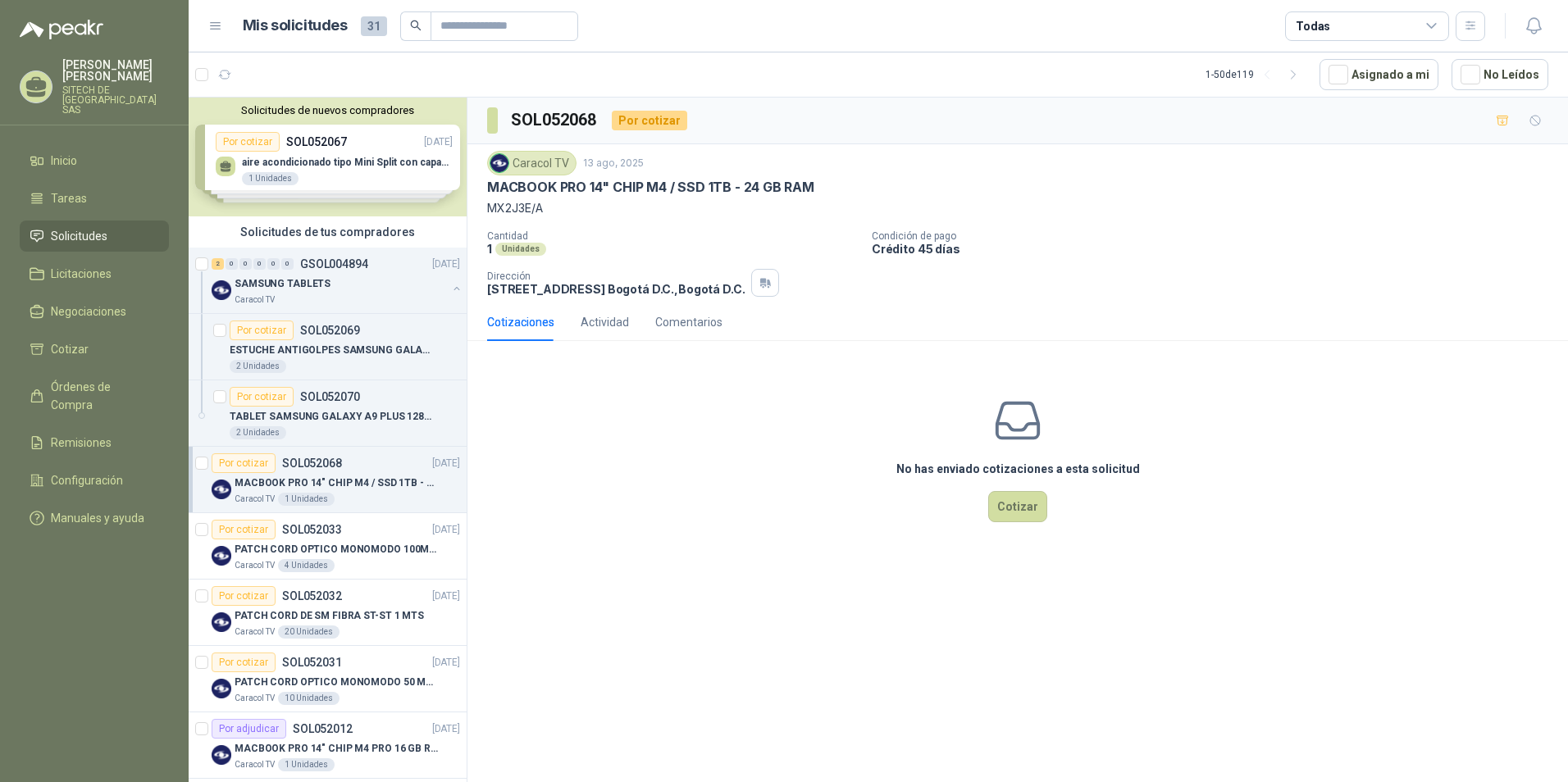
click at [300, 497] on div "1 Unidades" at bounding box center [305, 499] width 56 height 13
